Goal: Task Accomplishment & Management: Manage account settings

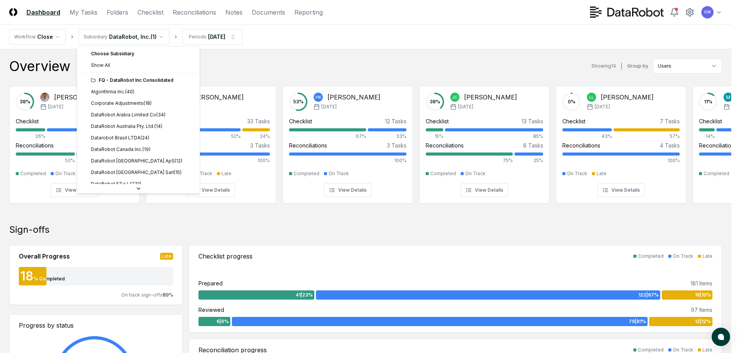
click at [128, 83] on div "FQ - DataRobot Inc Consolidated" at bounding box center [143, 80] width 104 height 7
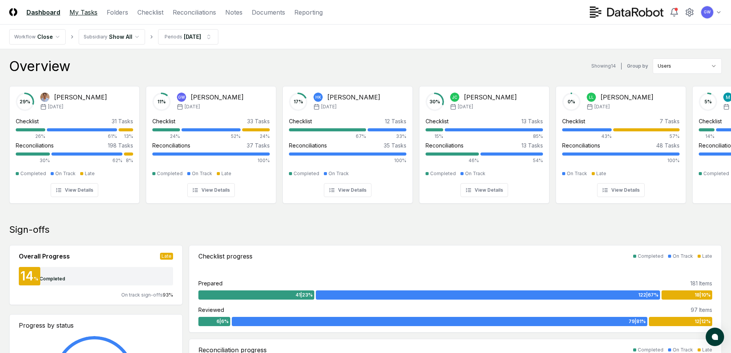
click at [82, 13] on link "My Tasks" at bounding box center [83, 12] width 28 height 9
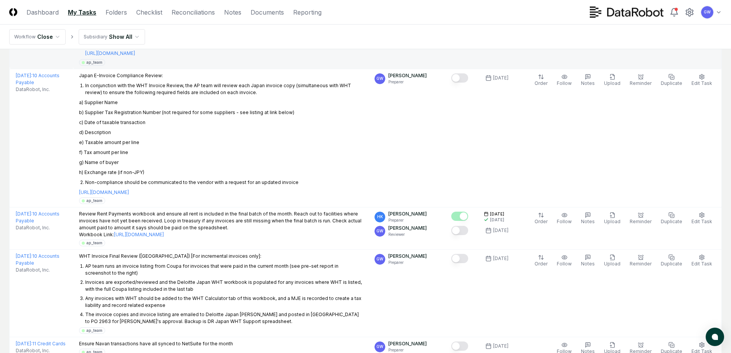
scroll to position [230, 0]
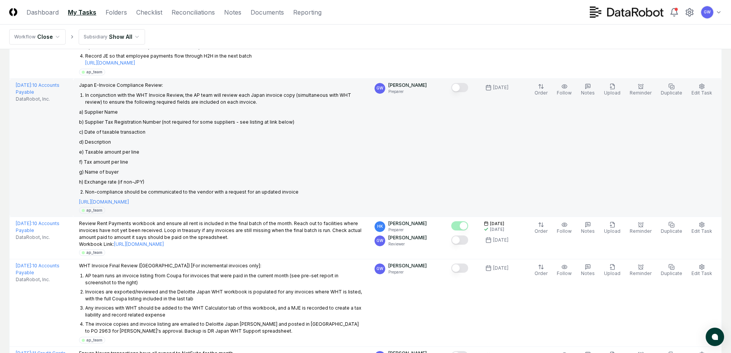
click at [463, 83] on button "Mark complete" at bounding box center [459, 87] width 17 height 9
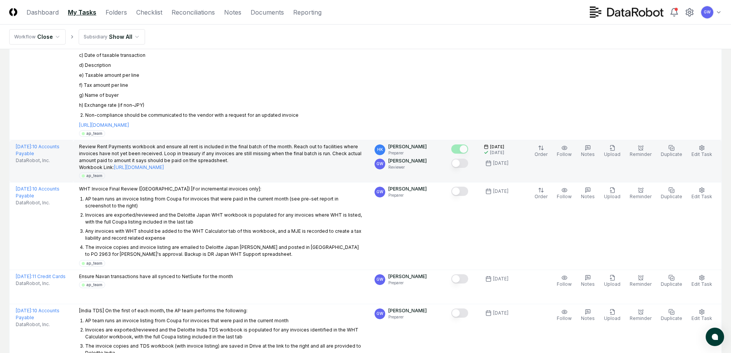
click at [465, 159] on button "Mark complete" at bounding box center [459, 163] width 17 height 9
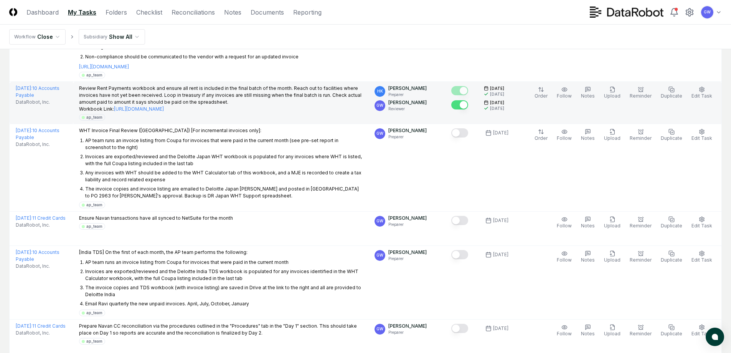
scroll to position [384, 0]
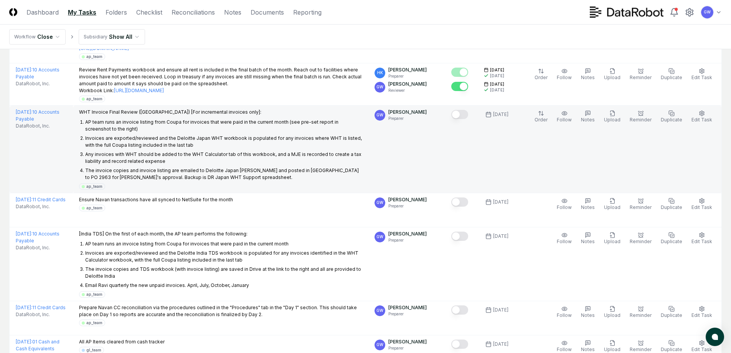
click at [463, 110] on button "Mark complete" at bounding box center [459, 114] width 17 height 9
